Goal: Check status: Check status

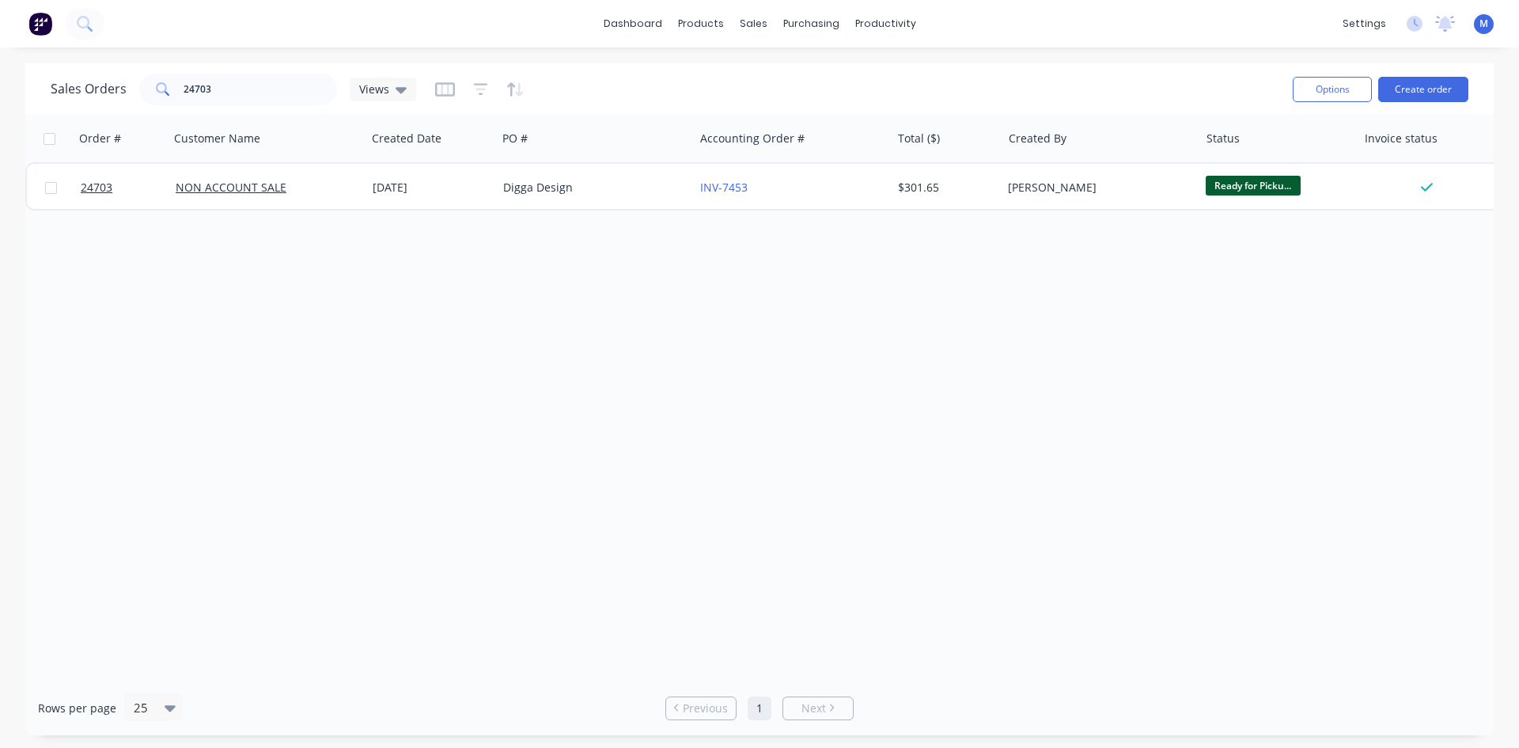
click at [1231, 184] on span "Ready for Picku..." at bounding box center [1253, 186] width 95 height 20
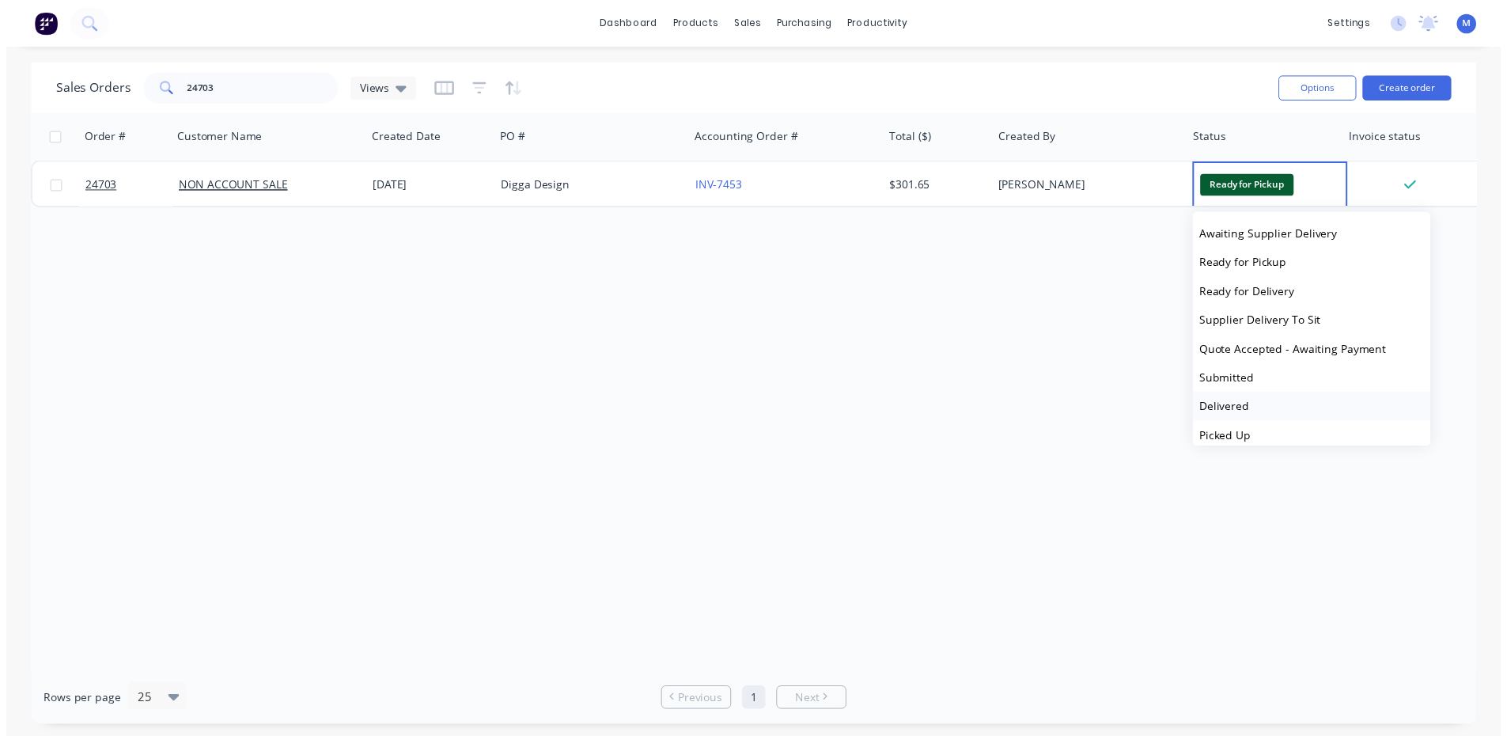
scroll to position [185, 0]
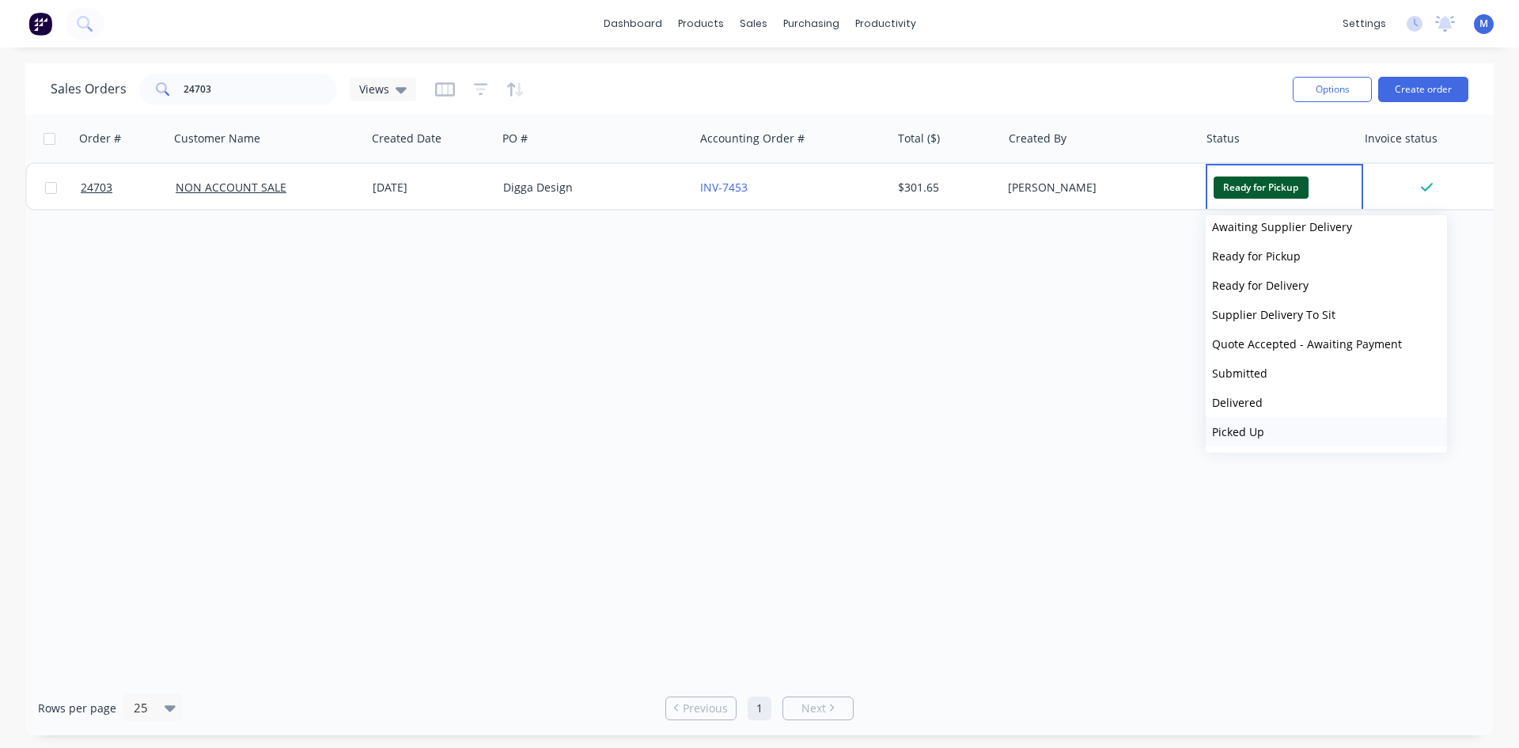
click at [1263, 431] on span "Picked Up" at bounding box center [1238, 431] width 52 height 15
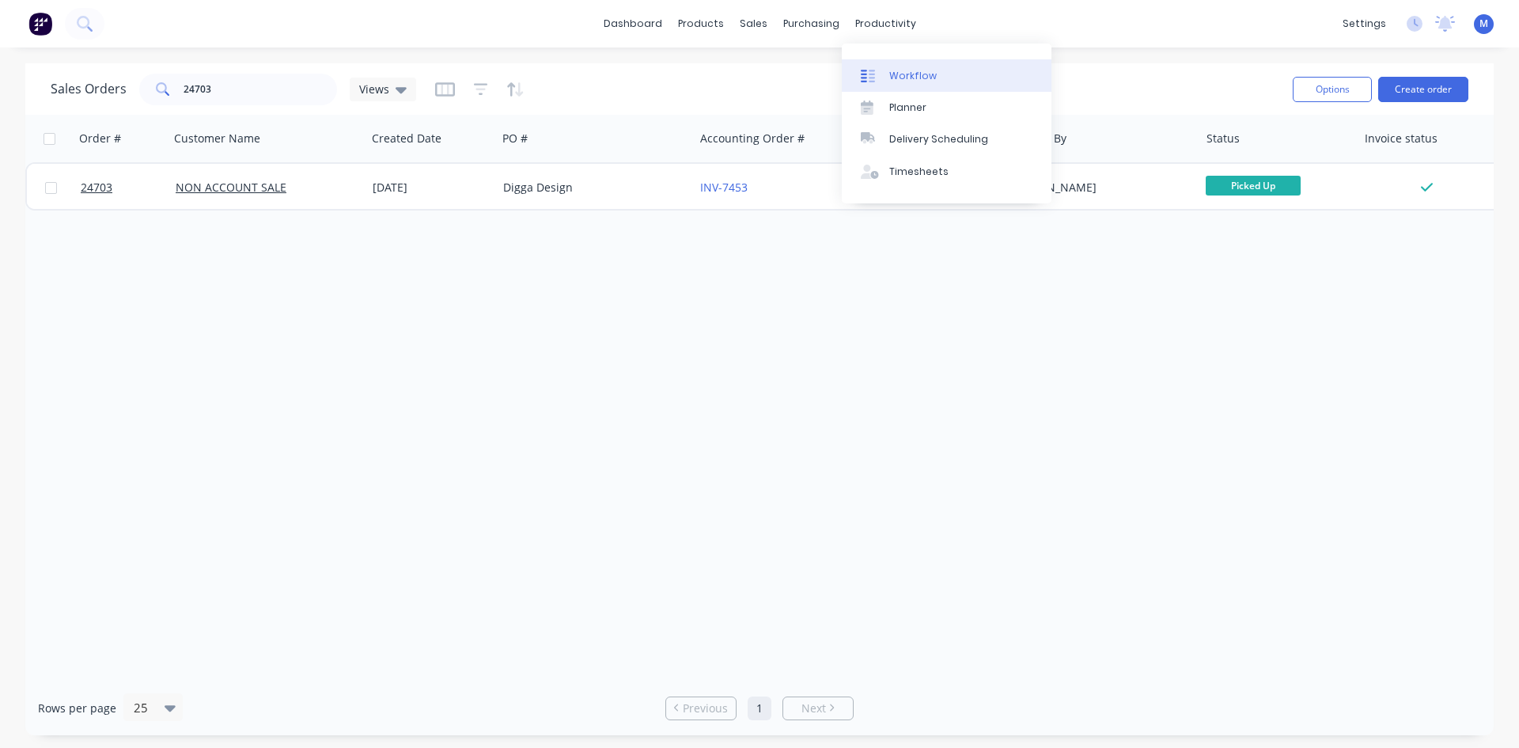
click at [915, 70] on div "Workflow" at bounding box center [912, 76] width 47 height 14
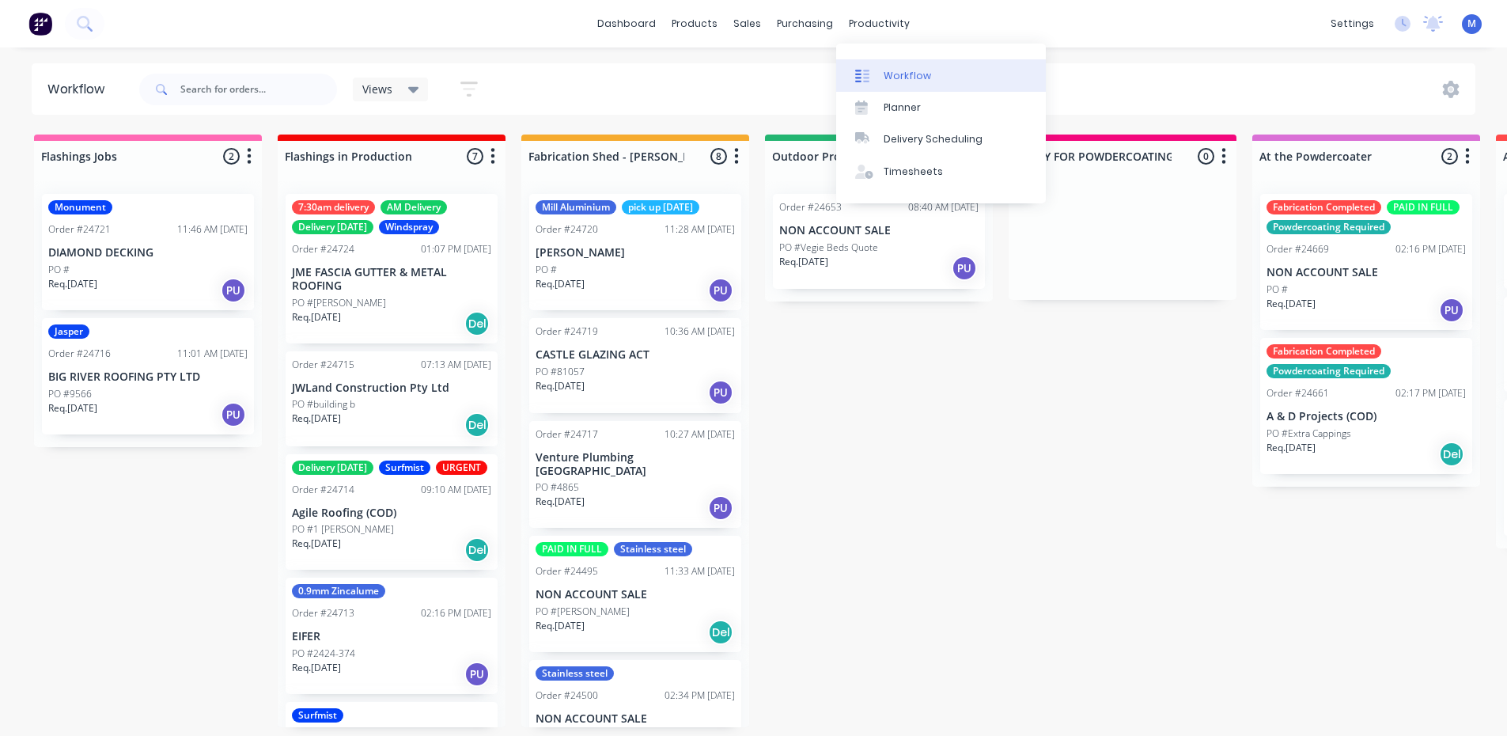
click at [936, 73] on link "Workflow" at bounding box center [941, 75] width 210 height 32
click at [920, 71] on div "Workflow" at bounding box center [907, 76] width 47 height 14
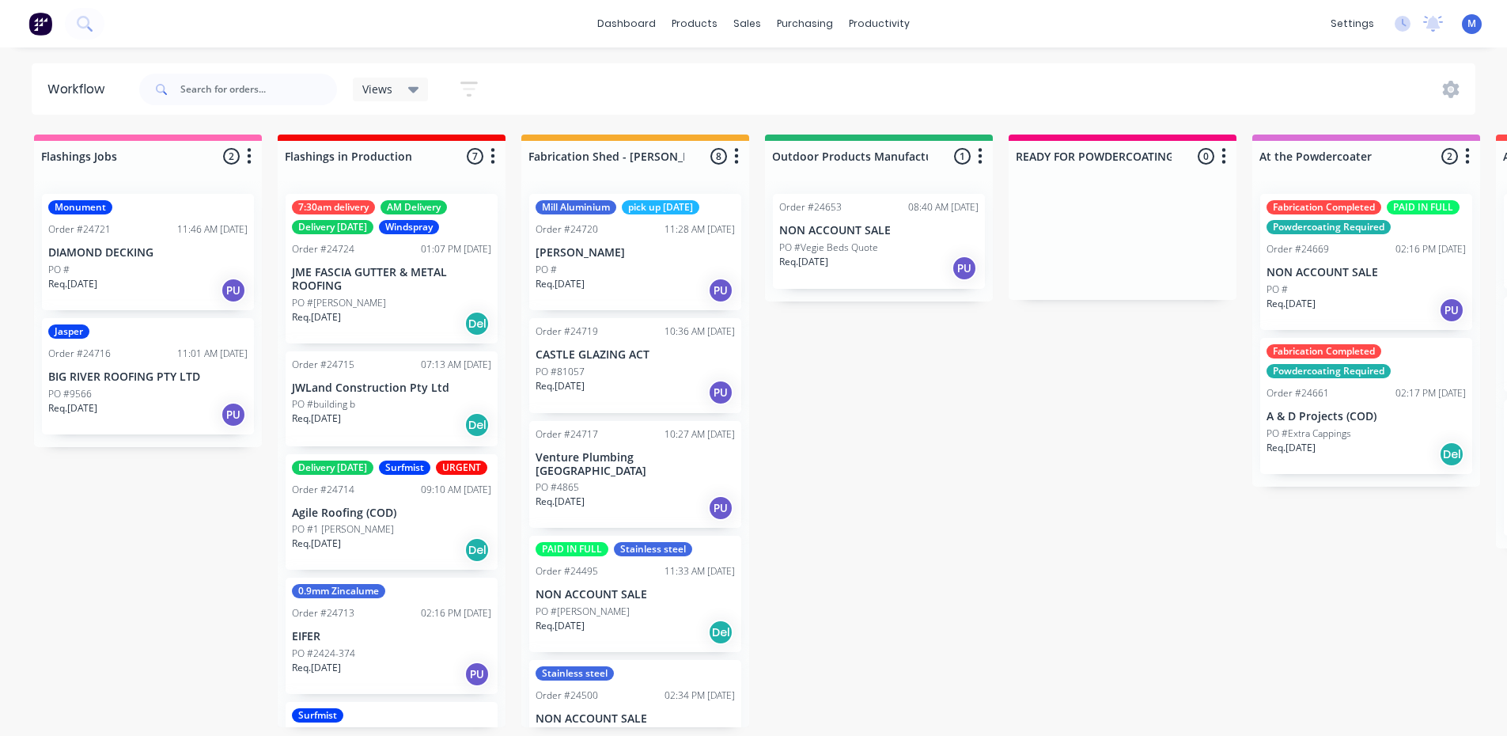
click at [382, 252] on div "Order #24724 01:07 PM [DATE]" at bounding box center [391, 249] width 199 height 14
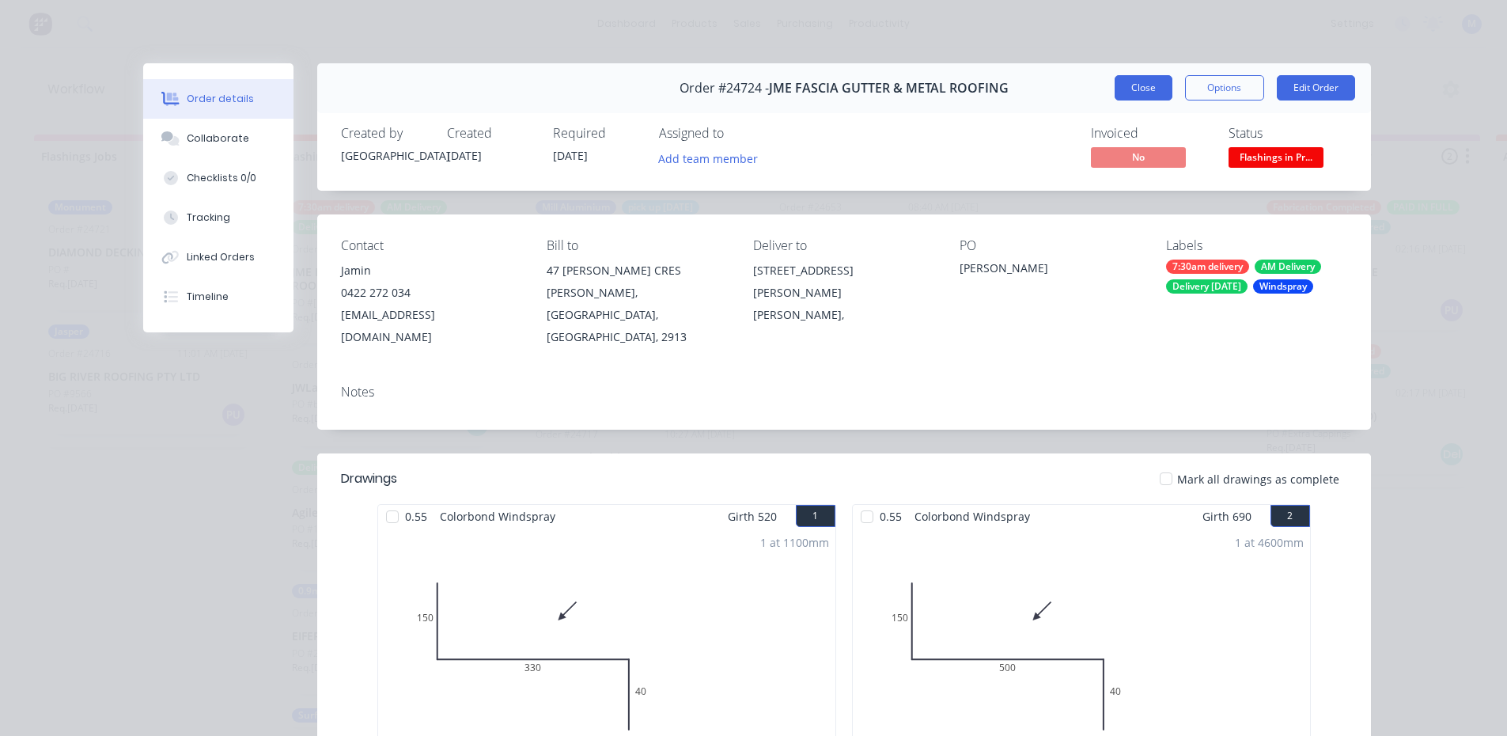
click at [1144, 85] on button "Close" at bounding box center [1144, 87] width 58 height 25
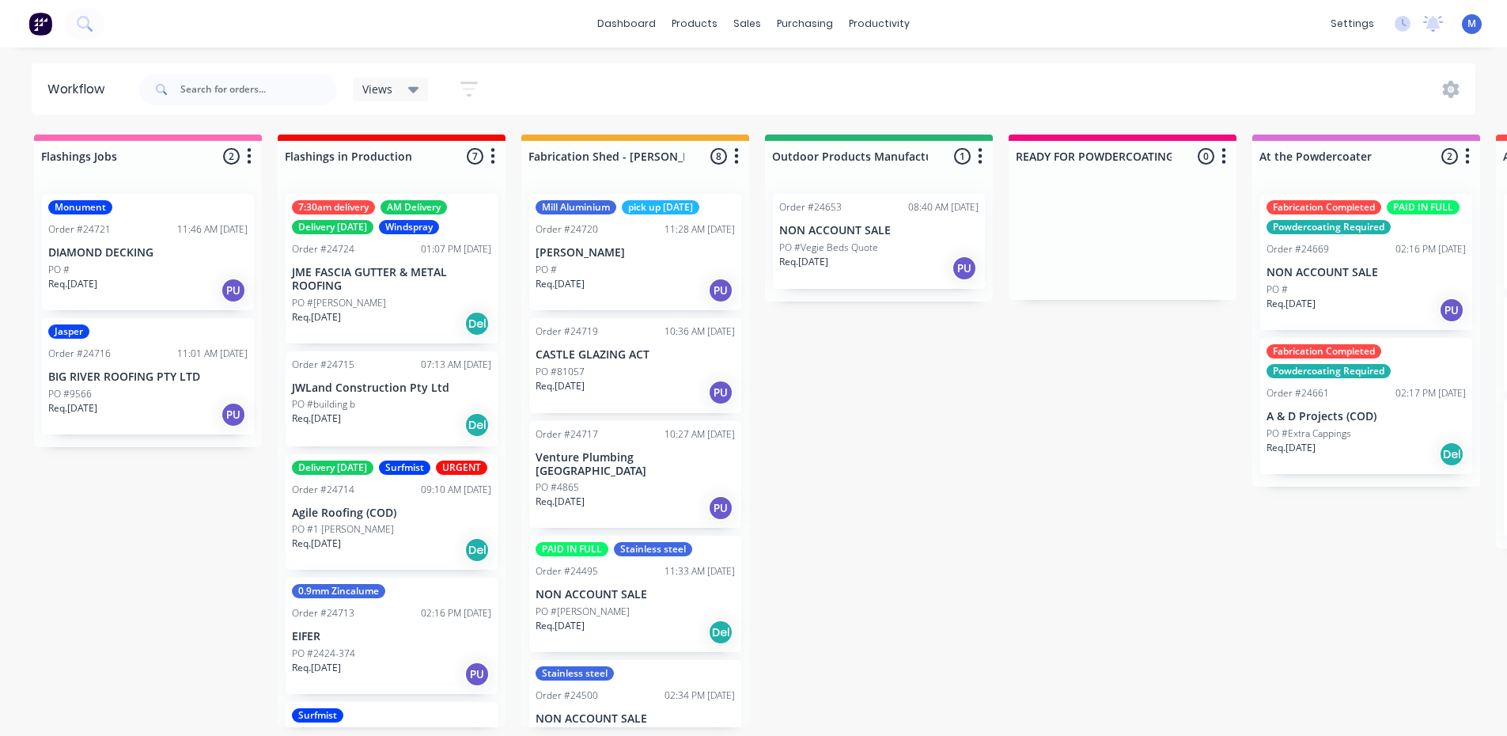
click at [330, 520] on p "Agile Roofing (COD)" at bounding box center [391, 512] width 199 height 13
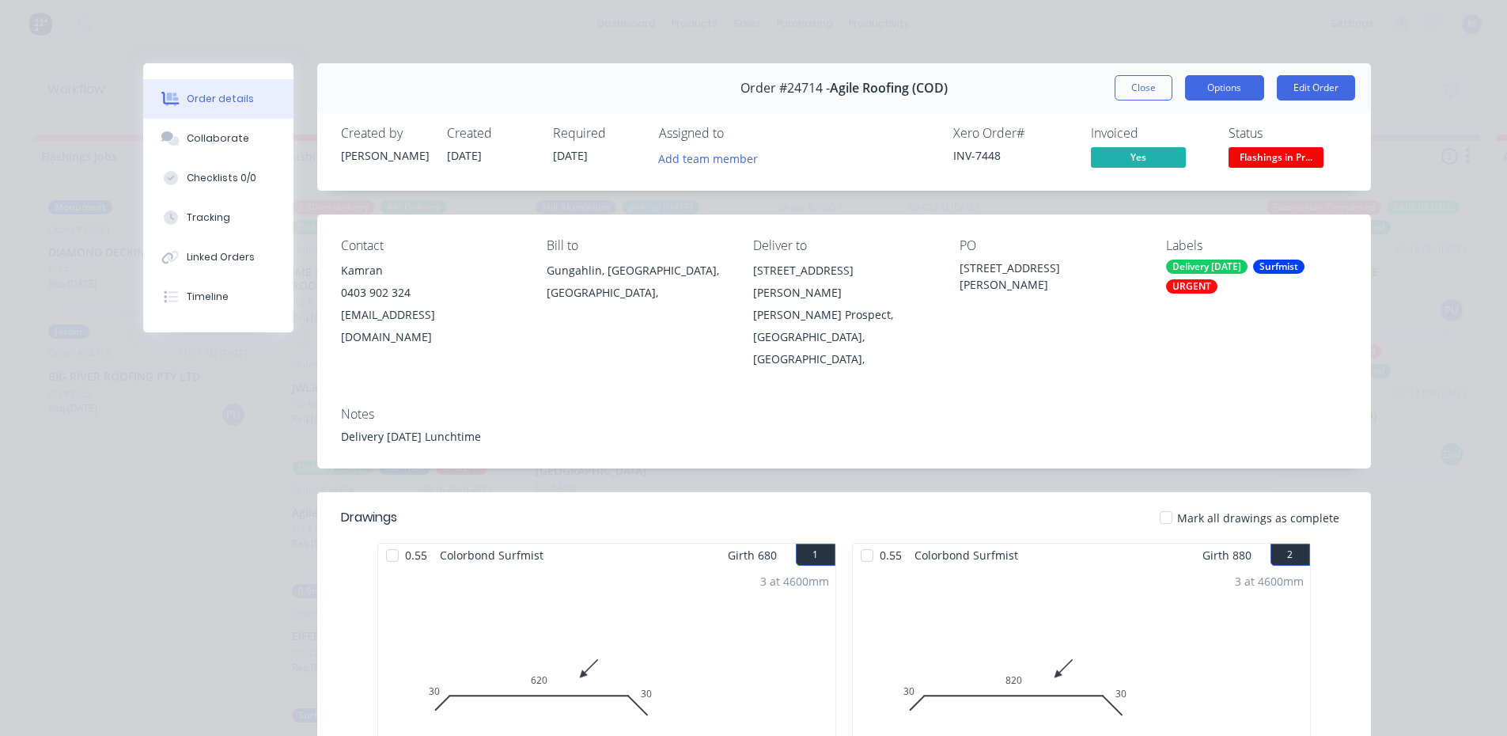
click at [1237, 90] on button "Options" at bounding box center [1224, 87] width 79 height 25
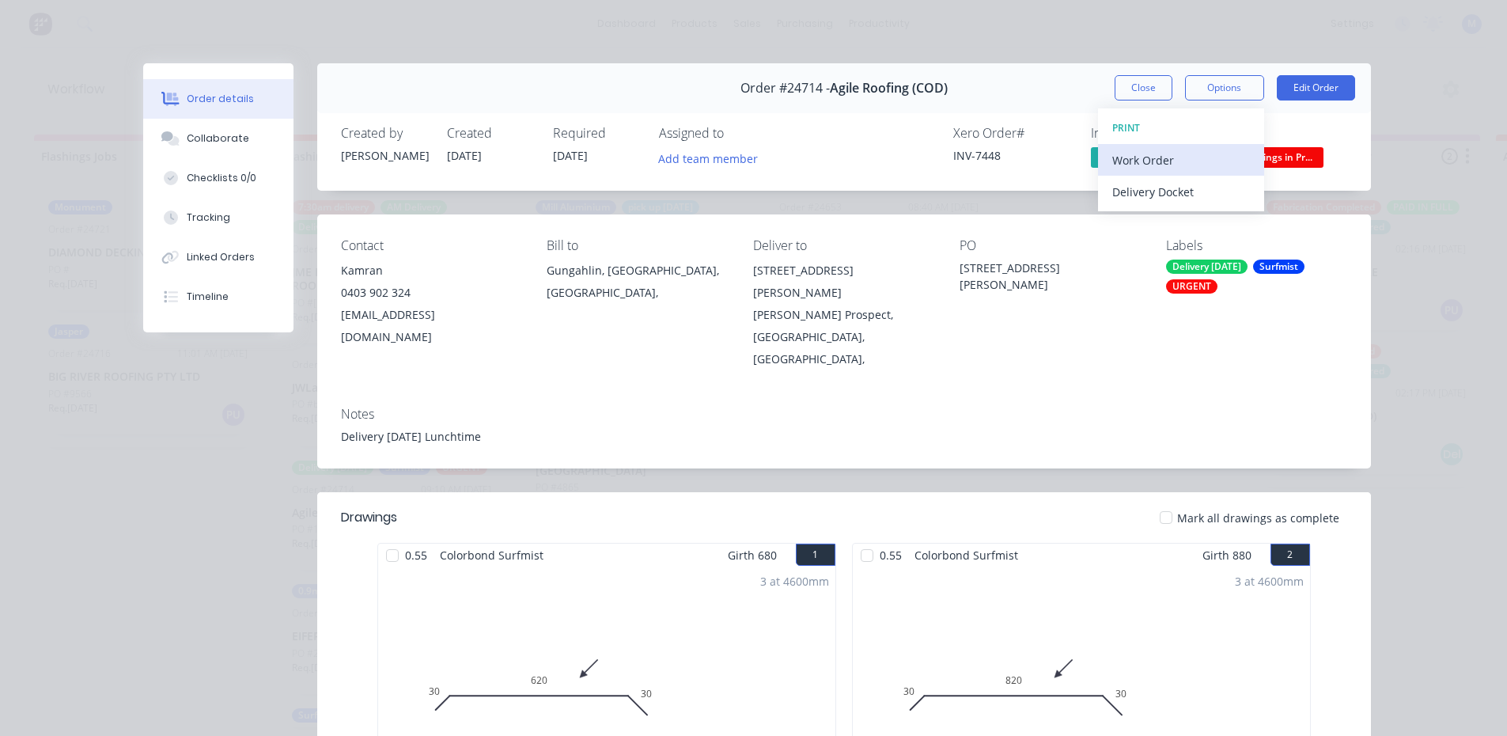
click at [1218, 158] on div "Work Order" at bounding box center [1181, 160] width 138 height 23
click at [1071, 85] on div "Order #24714 - Agile Roofing (COD) Close Options WORK ORDER Back Standard Custo…" at bounding box center [844, 88] width 1054 height 50
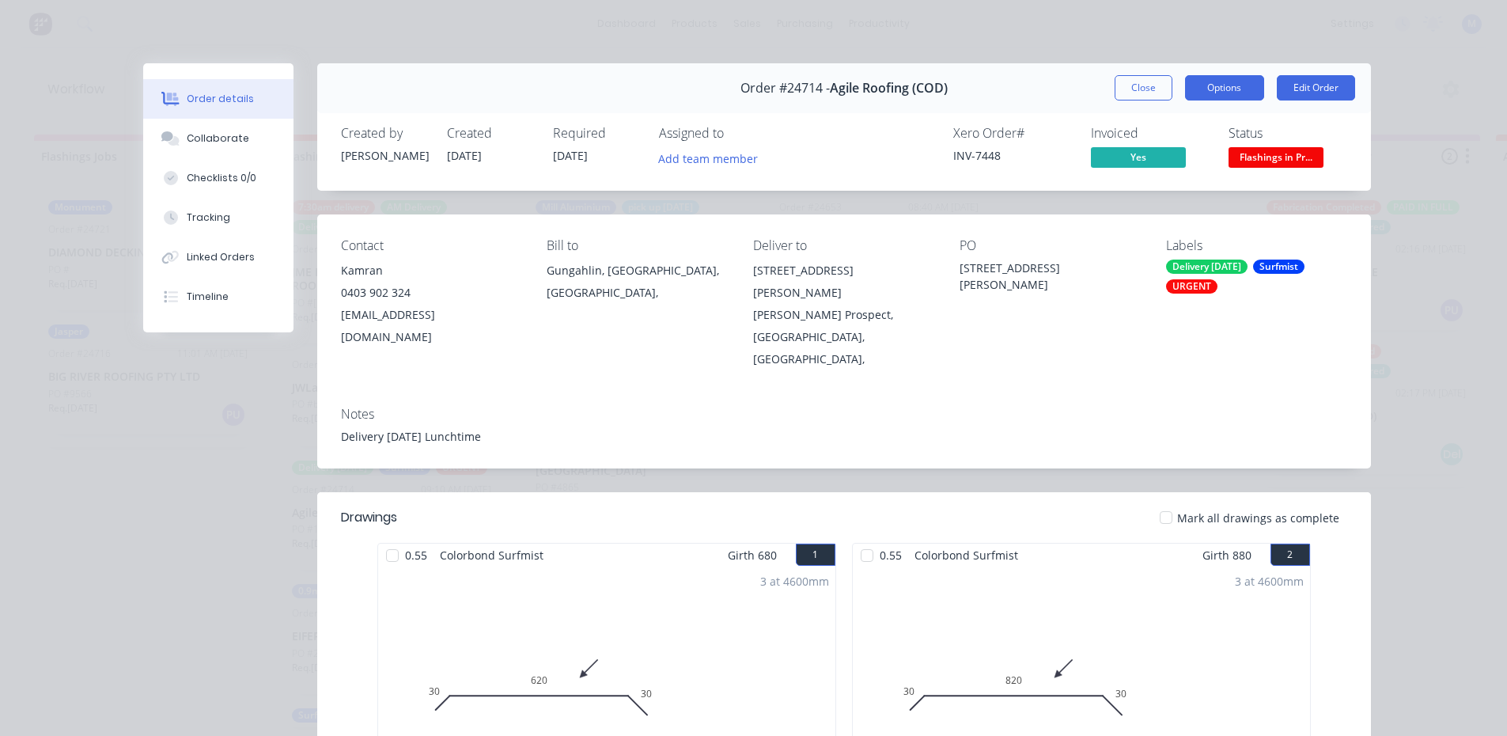
click at [1220, 91] on button "Options" at bounding box center [1224, 87] width 79 height 25
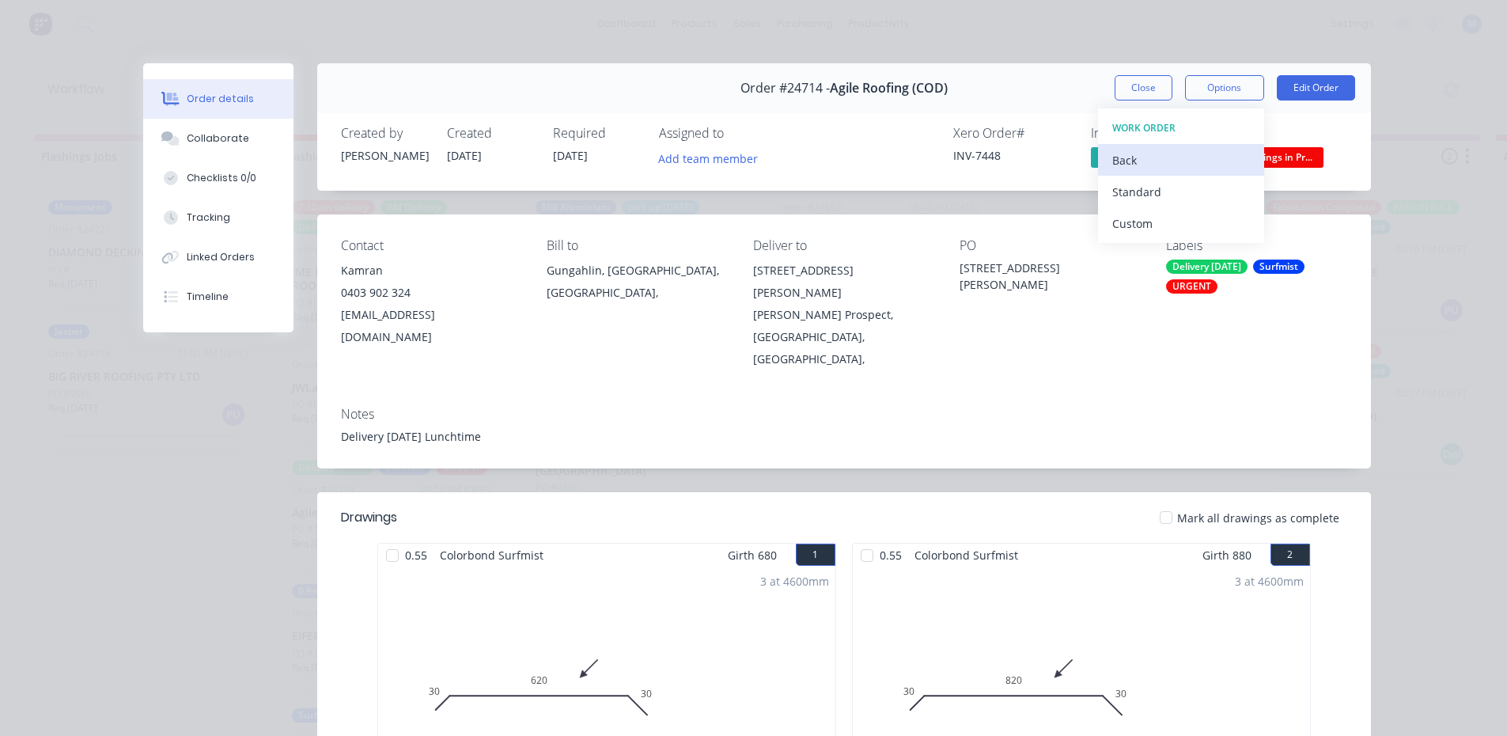
click at [1164, 153] on div "Back" at bounding box center [1181, 160] width 138 height 23
click at [1159, 193] on div "Delivery Docket" at bounding box center [1181, 191] width 138 height 23
click at [1163, 189] on div "Standard" at bounding box center [1181, 191] width 138 height 23
click at [1131, 81] on button "Close" at bounding box center [1144, 87] width 58 height 25
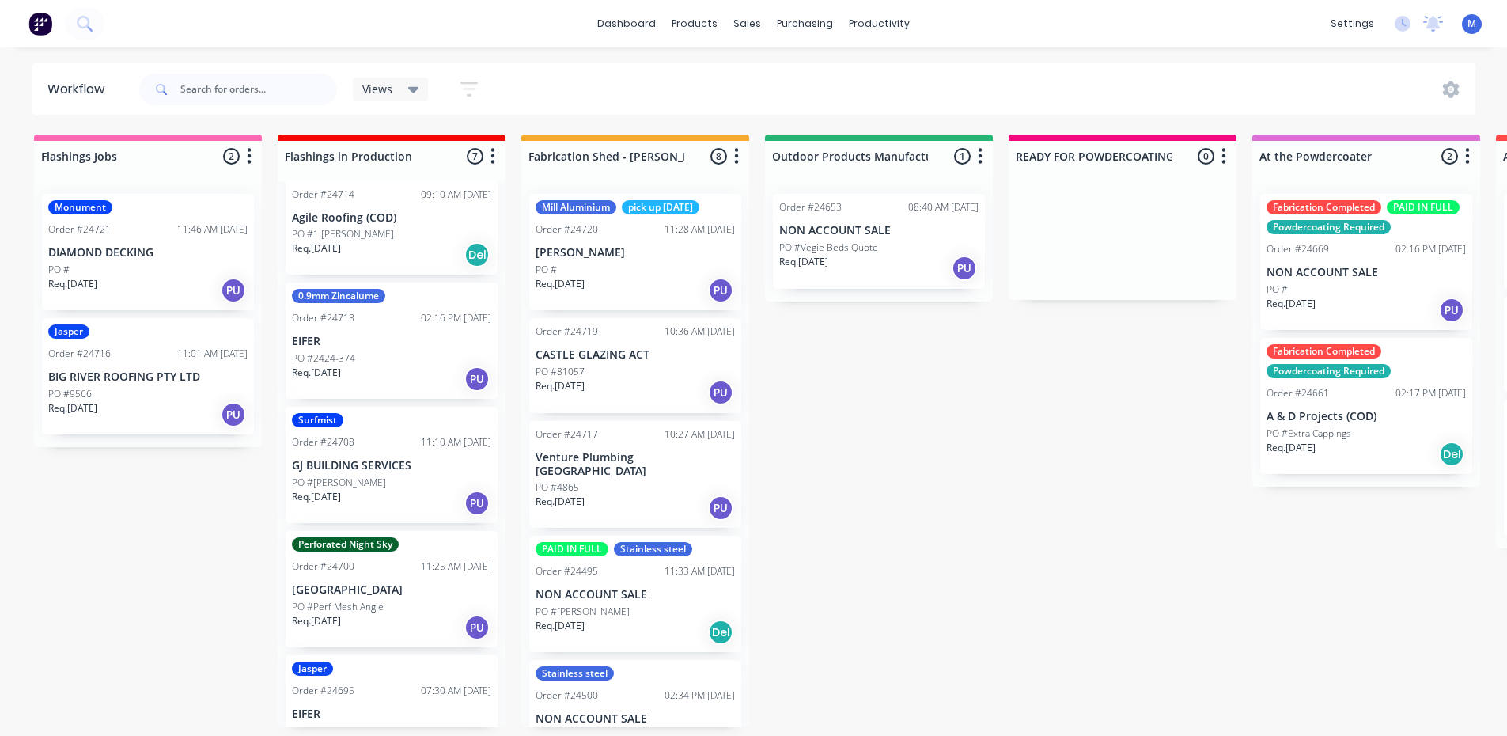
scroll to position [360, 0]
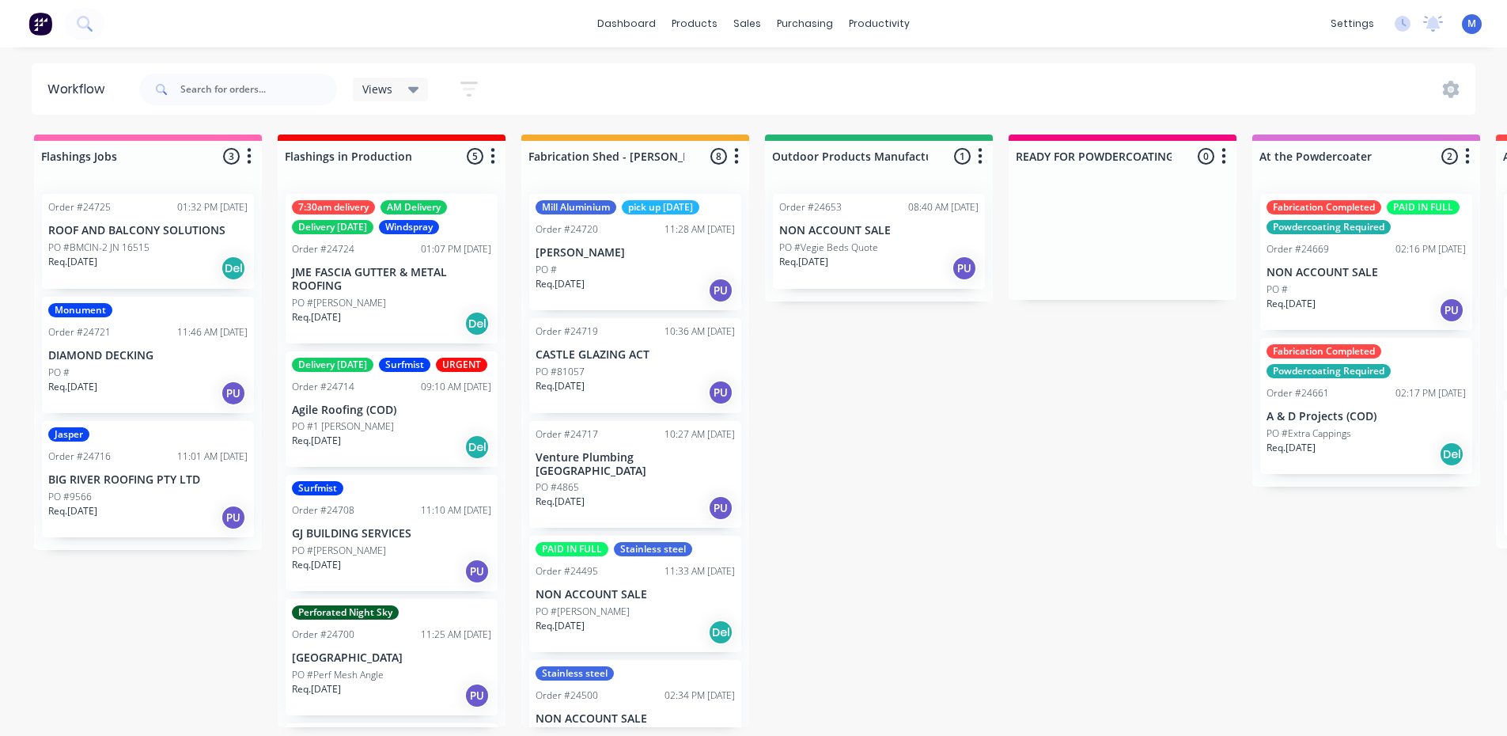
click at [128, 265] on div "Req. 25/08/25 Del" at bounding box center [147, 268] width 199 height 27
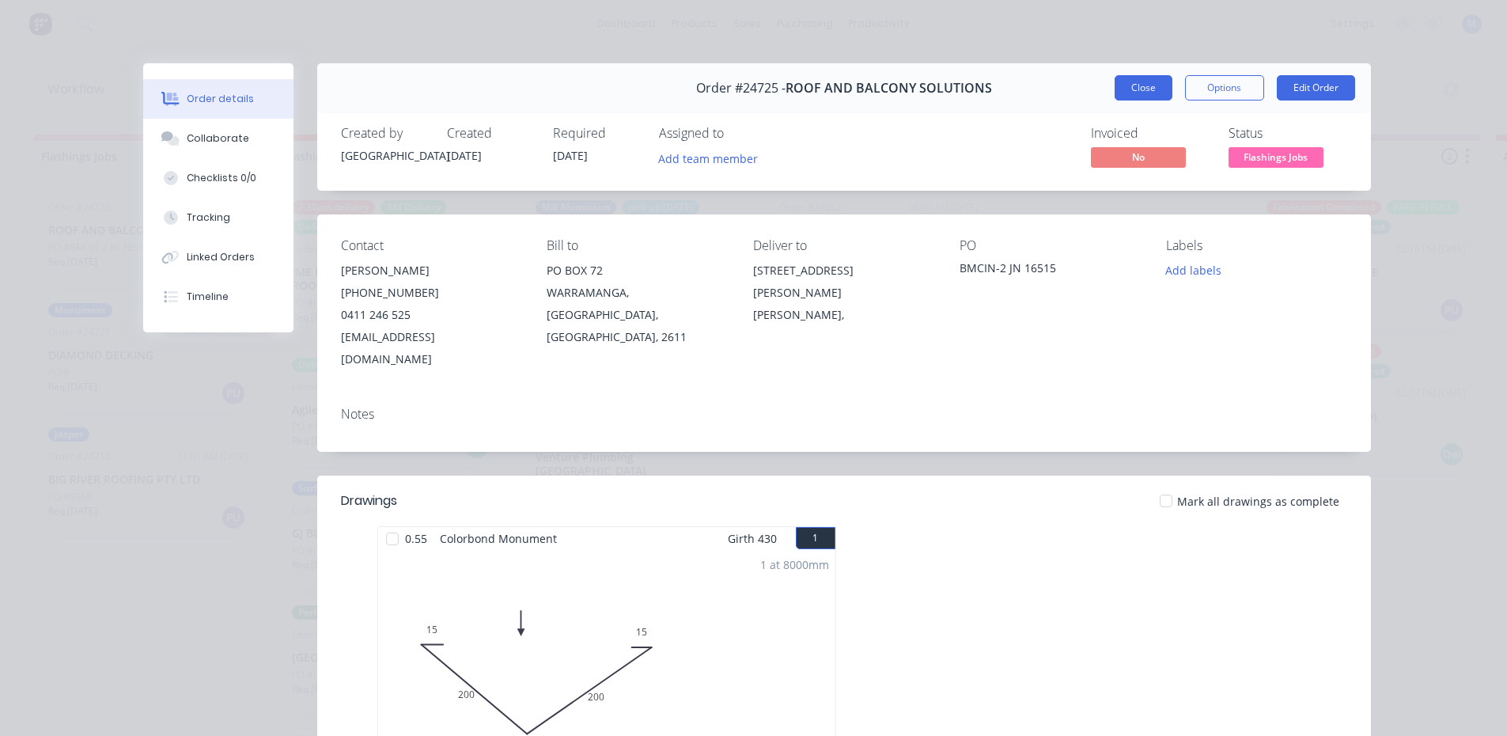
click at [1127, 88] on button "Close" at bounding box center [1144, 87] width 58 height 25
